Goal: Information Seeking & Learning: Learn about a topic

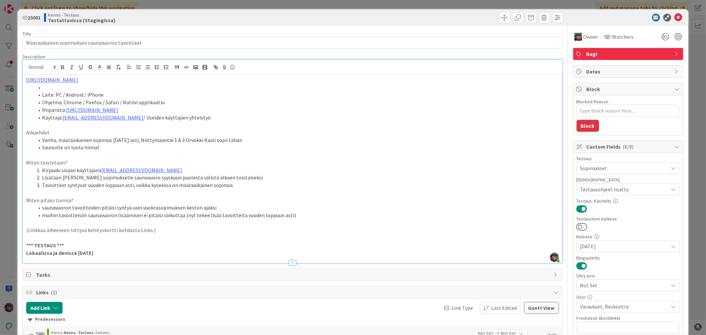
type textarea "x"
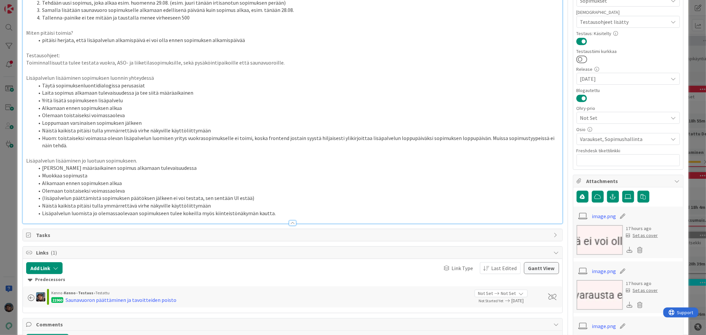
scroll to position [184, 0]
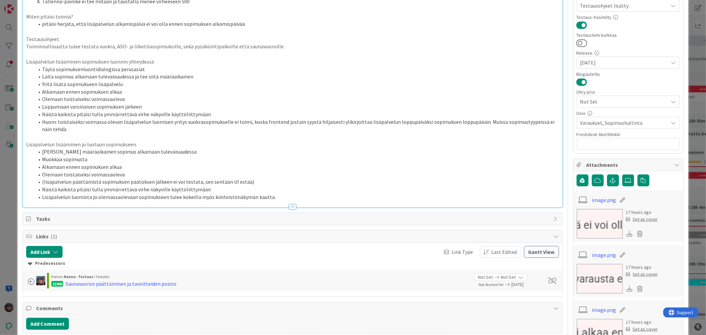
click at [289, 206] on div at bounding box center [292, 206] width 7 height 5
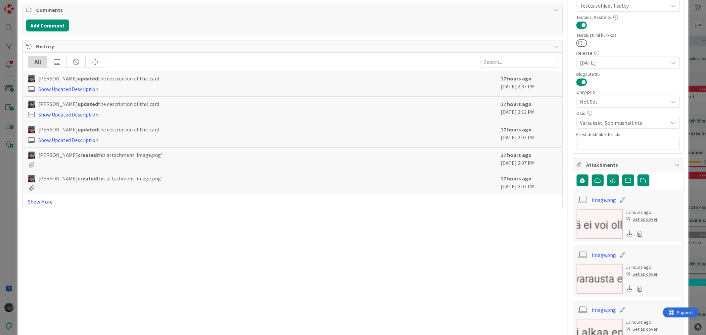
scroll to position [0, 0]
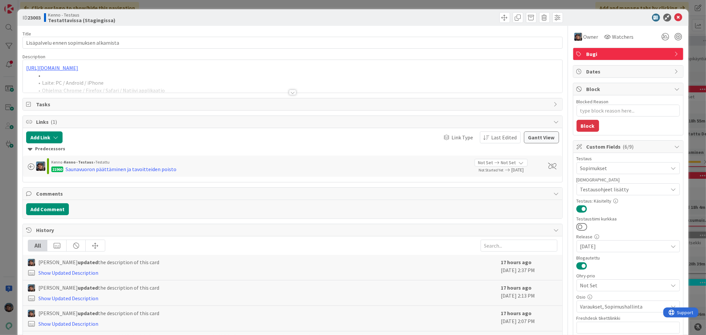
click at [289, 93] on div at bounding box center [292, 92] width 7 height 5
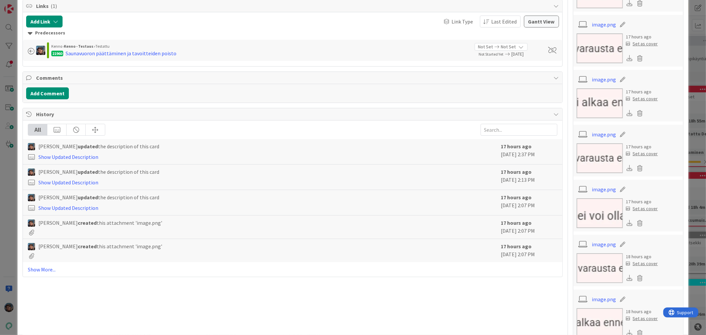
scroll to position [478, 0]
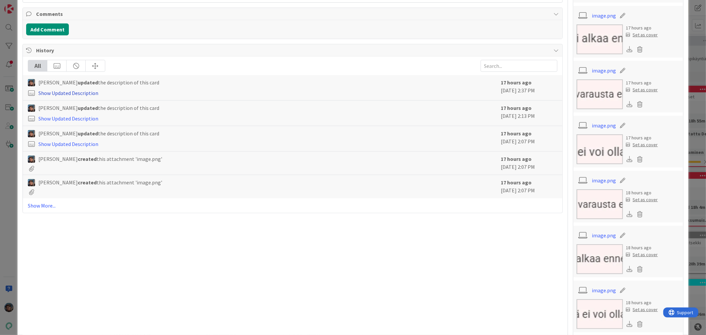
click at [80, 93] on link "Show Updated Description" at bounding box center [68, 93] width 60 height 7
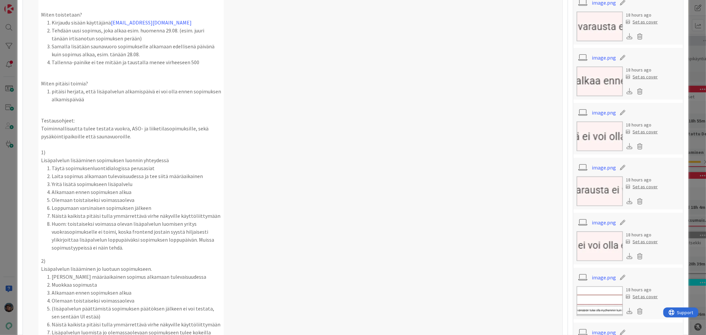
scroll to position [662, 0]
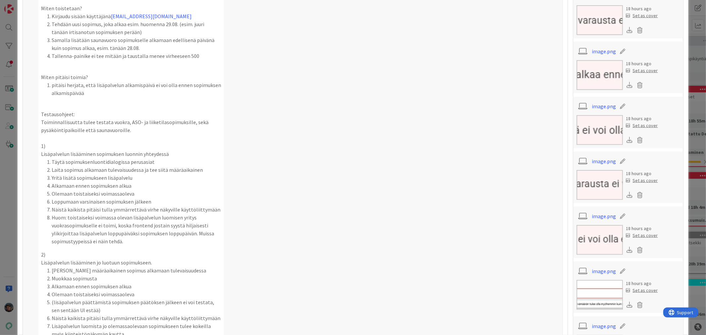
click at [171, 158] on p "Lisäpalvelun lisääminen sopimuksen luonnin yhteydessä" at bounding box center [131, 154] width 180 height 8
click at [75, 110] on p at bounding box center [131, 106] width 180 height 8
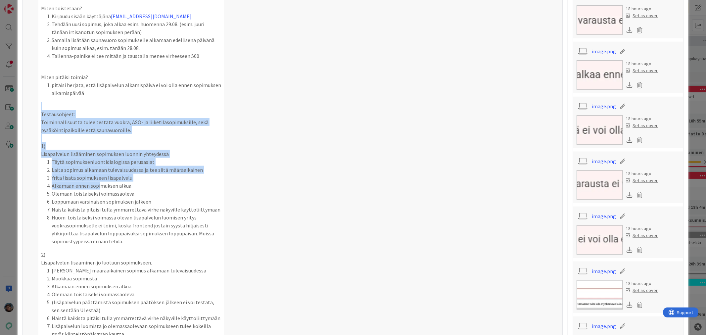
drag, startPoint x: 75, startPoint y: 100, endPoint x: 100, endPoint y: 183, distance: 87.4
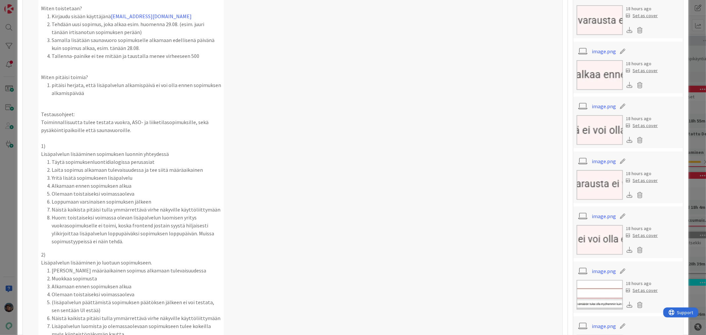
click at [174, 189] on li "Alkamaan ennen sopimuksen alkua" at bounding box center [137, 186] width 170 height 8
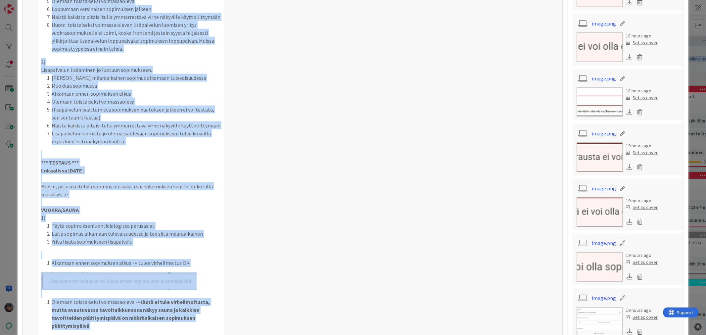
scroll to position [975, 0]
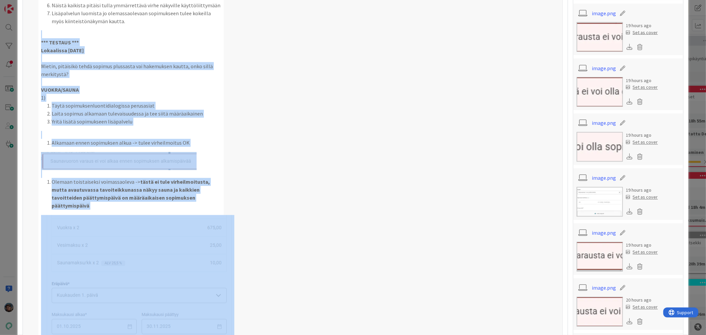
drag, startPoint x: 188, startPoint y: 194, endPoint x: 39, endPoint y: 37, distance: 215.9
copy div "*** TESTAUS *** Lokaalissa 2025-09-09 Mietin, pitäisikö tehdä sopimus plussasta…"
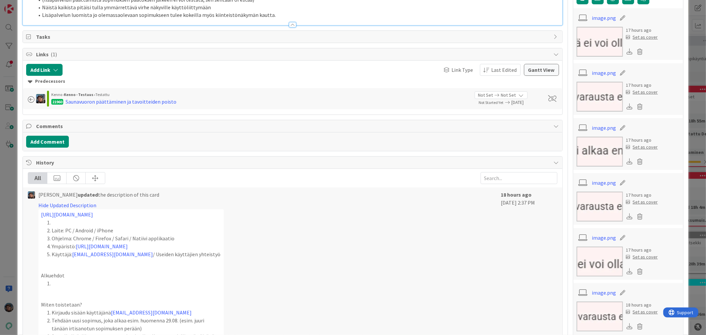
scroll to position [276, 0]
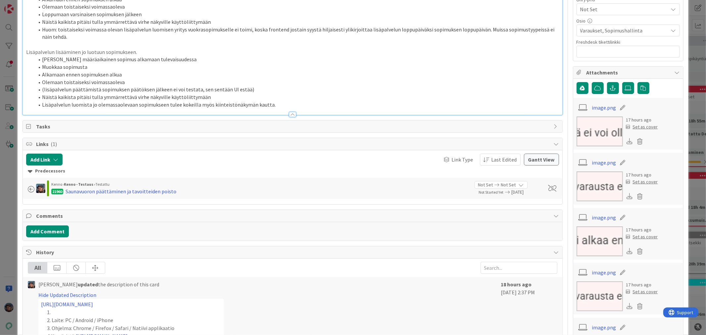
click at [274, 104] on li "Lisäpalvelun luomista jo olemassaolevaan sopimukseen tulee kokeilla myös kiinte…" at bounding box center [296, 105] width 525 height 8
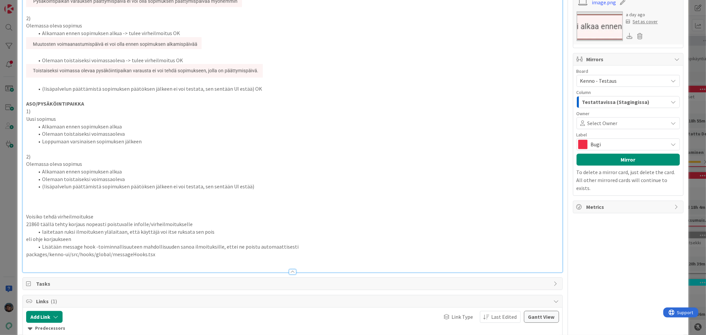
scroll to position [1485, 0]
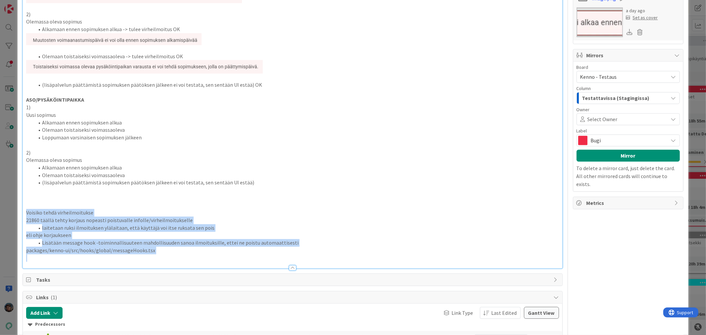
drag, startPoint x: 24, startPoint y: 211, endPoint x: 215, endPoint y: 259, distance: 197.4
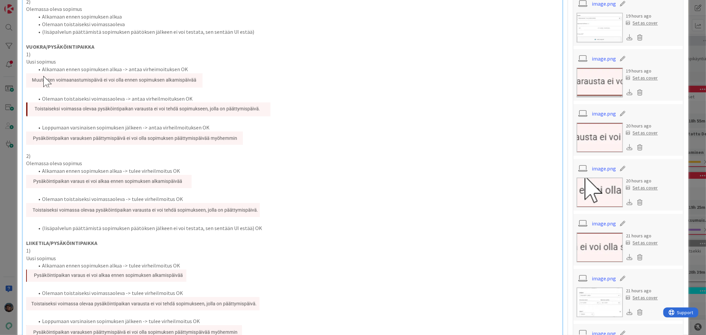
scroll to position [1080, 0]
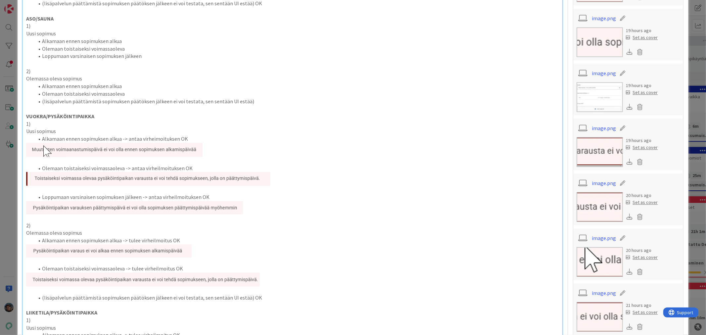
type textarea "x"
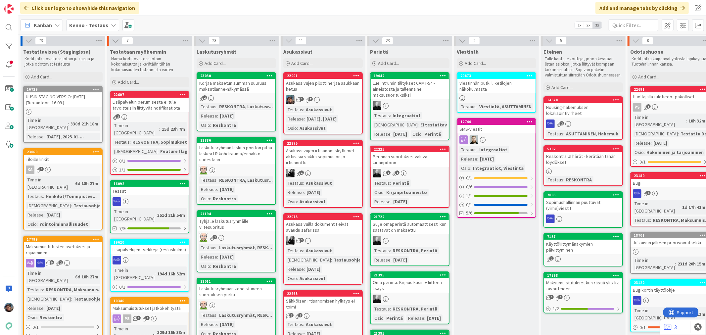
scroll to position [588, 0]
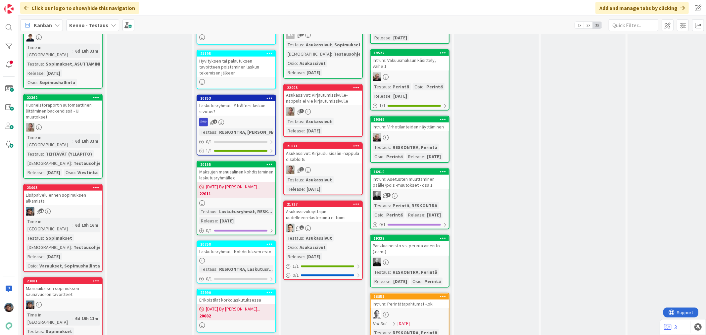
click at [76, 218] on div "Time in Column : 6d 19h 16m Testaus : Sopimukset Testaushuomiot : Testausohjeet…" at bounding box center [63, 244] width 74 height 52
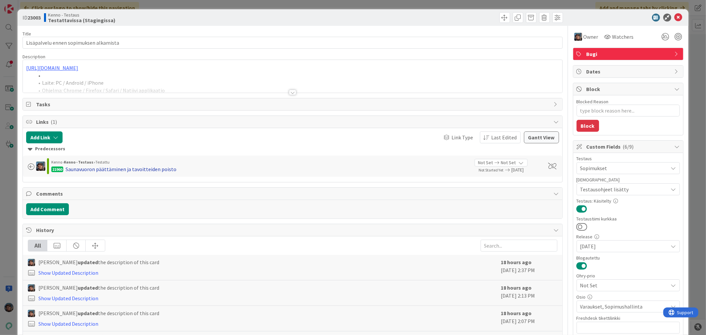
click at [112, 168] on div "Saunavuoron päättäminen ja tavoitteiden poisto" at bounding box center [121, 169] width 111 height 8
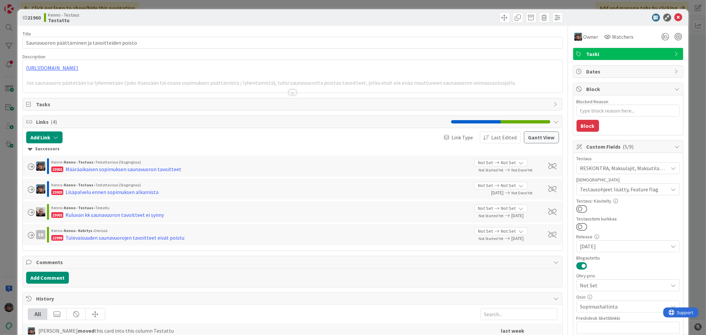
click at [290, 92] on div at bounding box center [292, 92] width 7 height 5
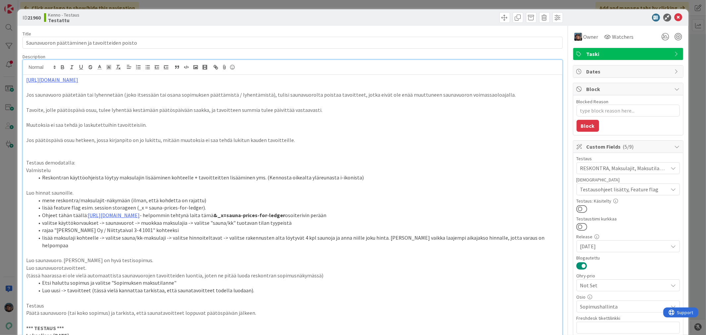
type textarea "x"
click at [675, 15] on icon at bounding box center [679, 18] width 8 height 8
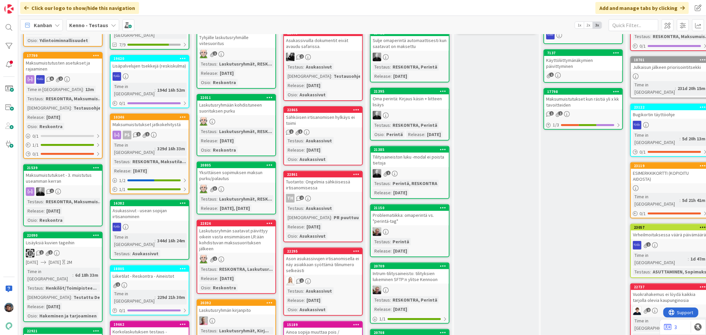
scroll to position [37, 0]
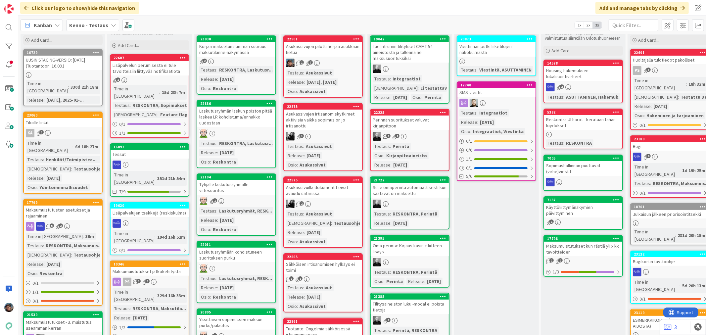
click at [334, 70] on div "Testaus : Asukassivut Release : 2025-08-20, 2025-09-03 Osio : Asukassivut" at bounding box center [323, 82] width 74 height 26
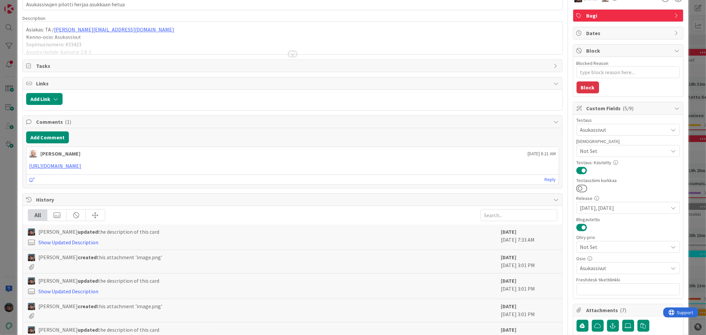
scroll to position [37, 0]
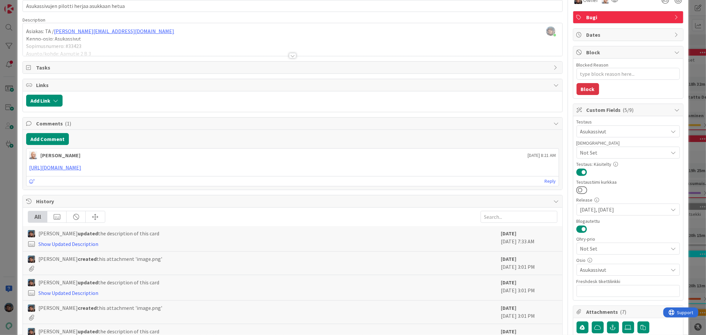
click at [290, 55] on div at bounding box center [292, 55] width 7 height 5
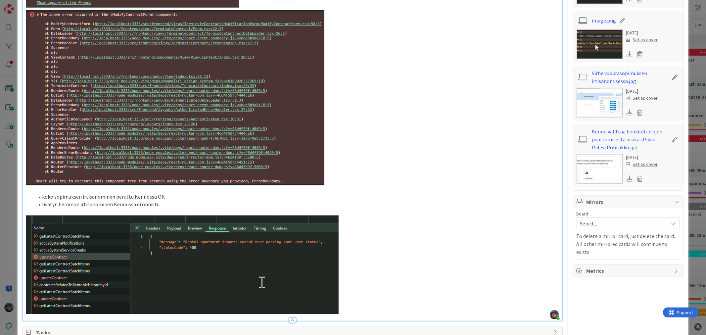
scroll to position [625, 0]
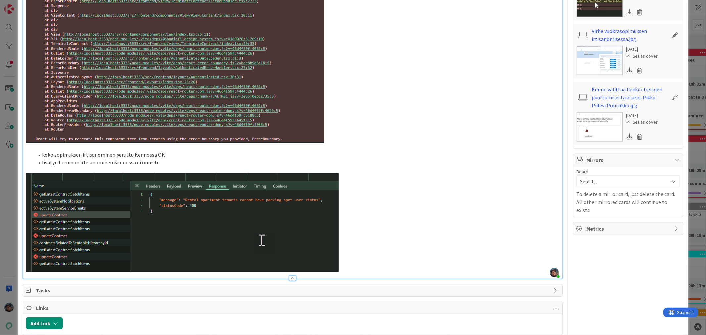
click at [42, 151] on span at bounding box center [42, 155] width 0 height 8
type textarea "x"
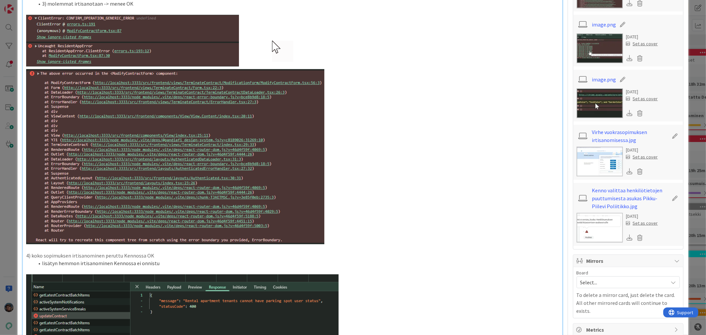
scroll to position [552, 0]
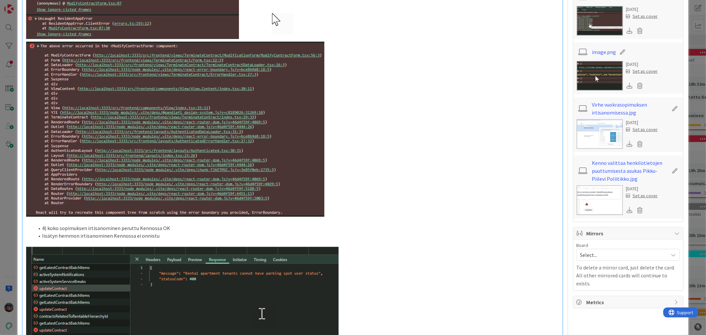
click at [42, 232] on li "lisätyn hemmon irtisanominen Kennossa ei onnistu" at bounding box center [296, 236] width 525 height 8
click at [42, 224] on span at bounding box center [42, 228] width 0 height 8
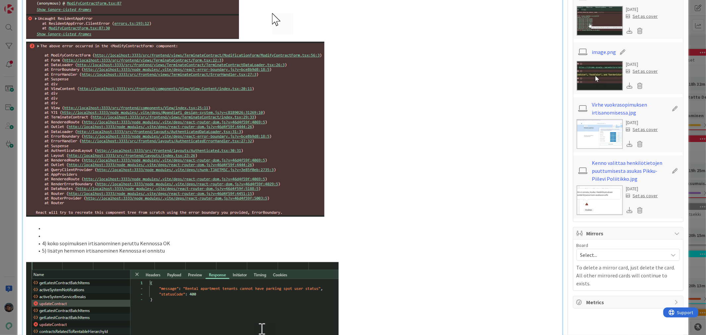
click at [42, 232] on li at bounding box center [296, 236] width 525 height 8
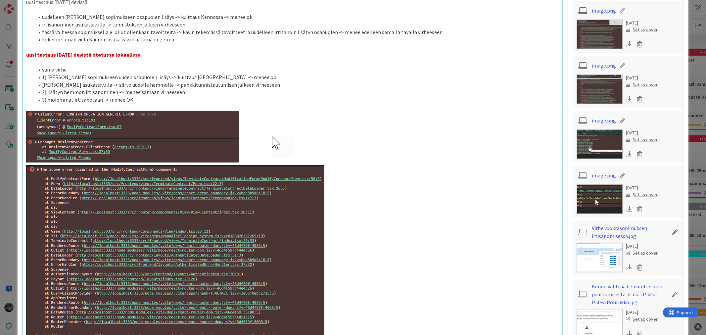
scroll to position [405, 0]
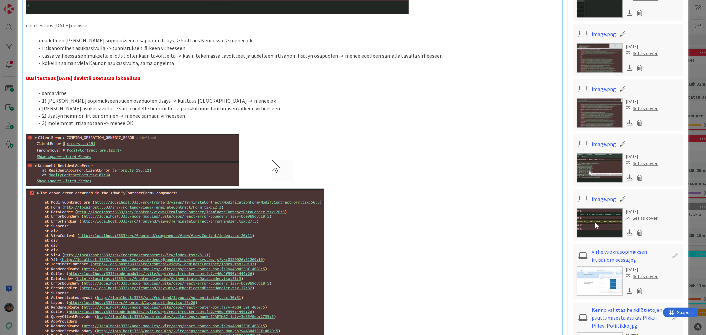
click at [47, 112] on li "2) lisätyn hemmon irtisanominen -> menee samaan virheeseen" at bounding box center [296, 116] width 525 height 8
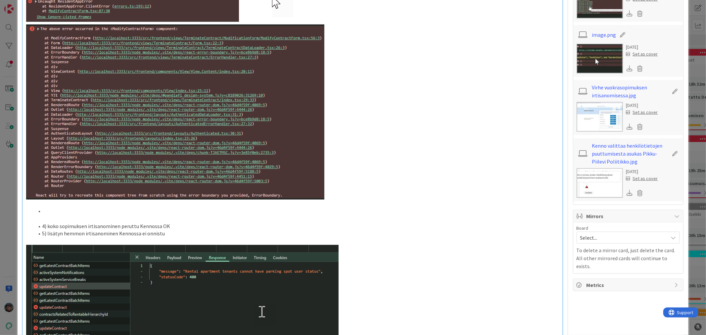
scroll to position [588, 0]
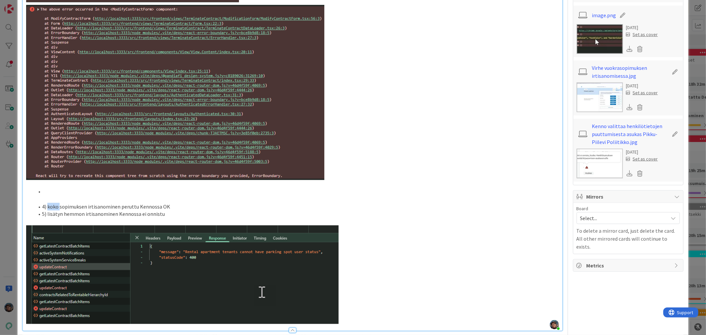
drag, startPoint x: 48, startPoint y: 197, endPoint x: 60, endPoint y: 197, distance: 12.2
click at [60, 203] on li "4) koko sopimuksen irtisanominen peruttu Kennossa OK" at bounding box center [296, 207] width 525 height 8
drag, startPoint x: 37, startPoint y: 190, endPoint x: 32, endPoint y: 177, distance: 14.7
click at [37, 195] on p at bounding box center [292, 199] width 533 height 8
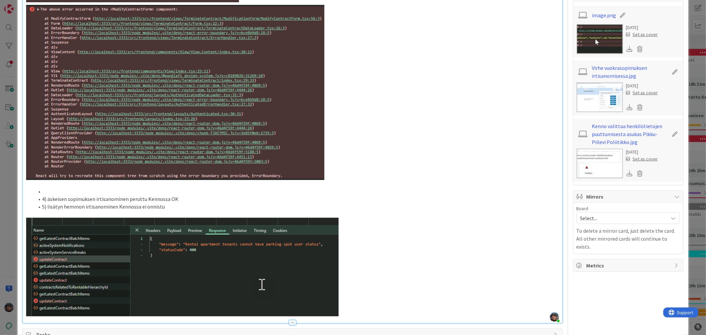
click at [46, 188] on li at bounding box center [296, 192] width 525 height 8
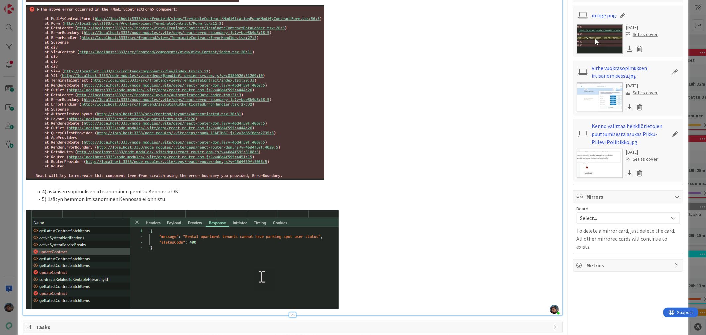
type textarea "x"
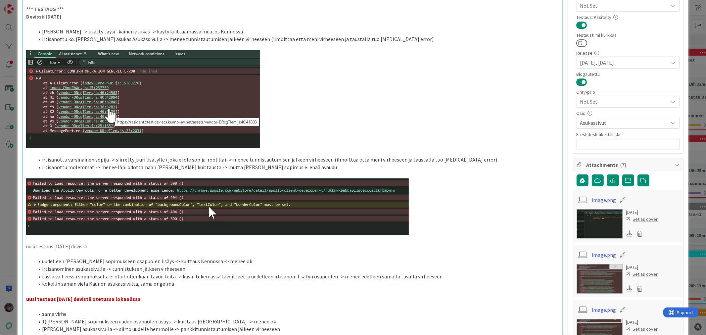
scroll to position [0, 0]
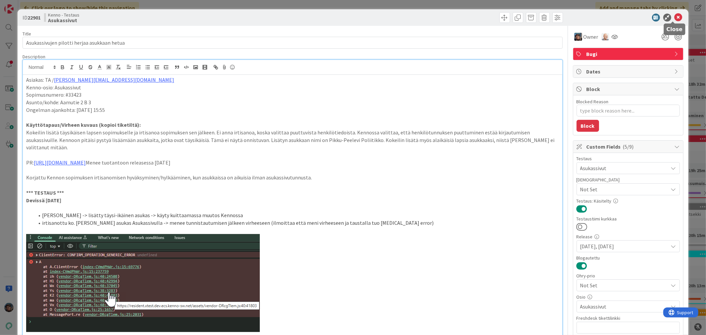
click at [675, 16] on icon at bounding box center [679, 18] width 8 height 8
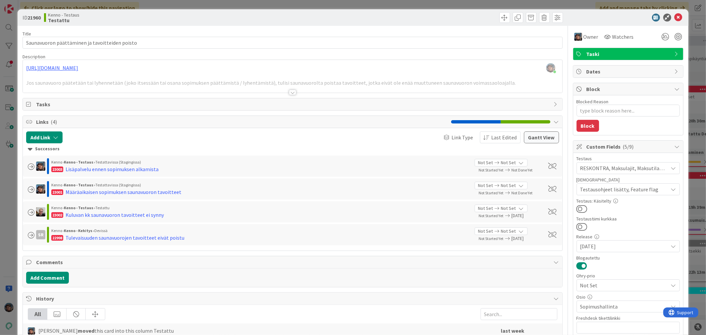
click at [289, 93] on div at bounding box center [292, 92] width 7 height 5
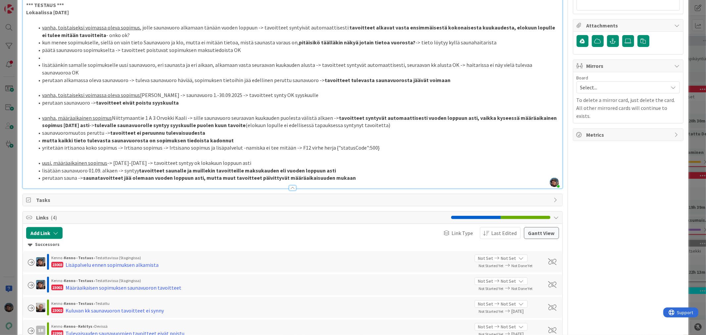
scroll to position [331, 0]
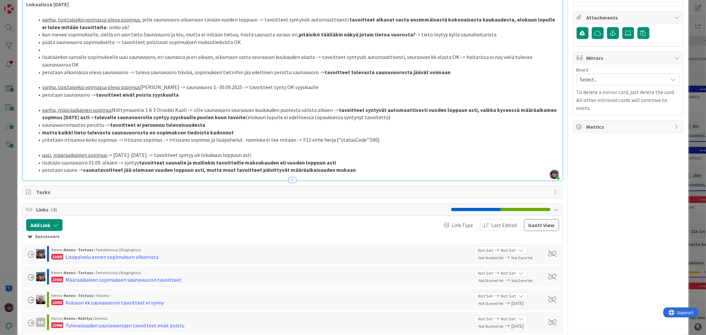
type textarea "x"
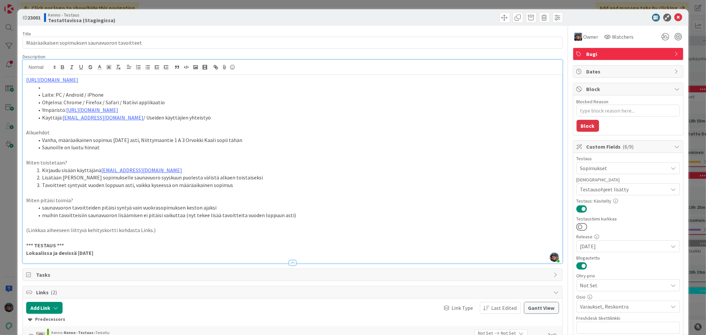
scroll to position [699, 0]
type textarea "x"
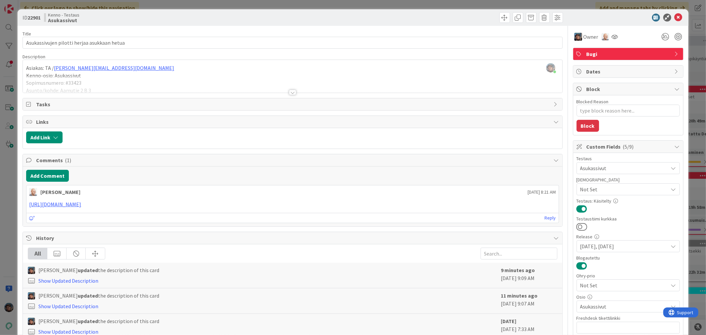
click at [289, 91] on div at bounding box center [292, 92] width 7 height 5
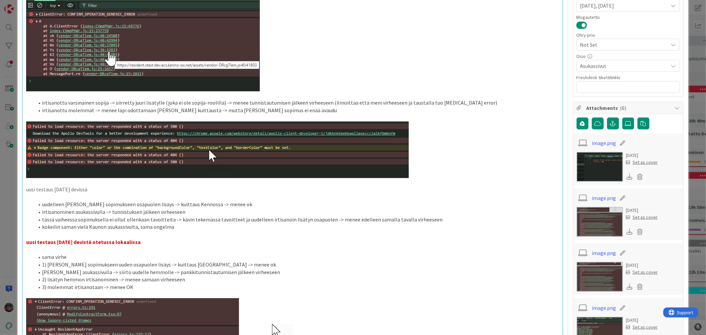
scroll to position [331, 0]
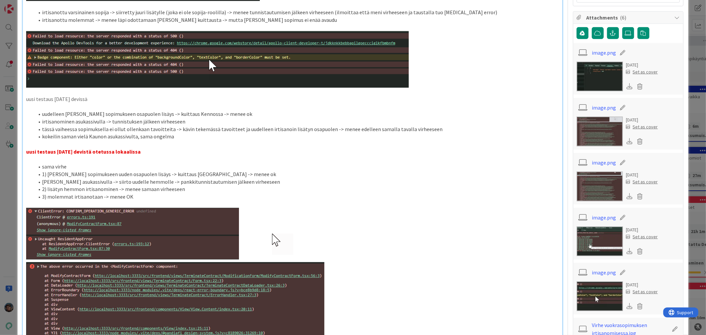
type textarea "x"
